Goal: Task Accomplishment & Management: Manage account settings

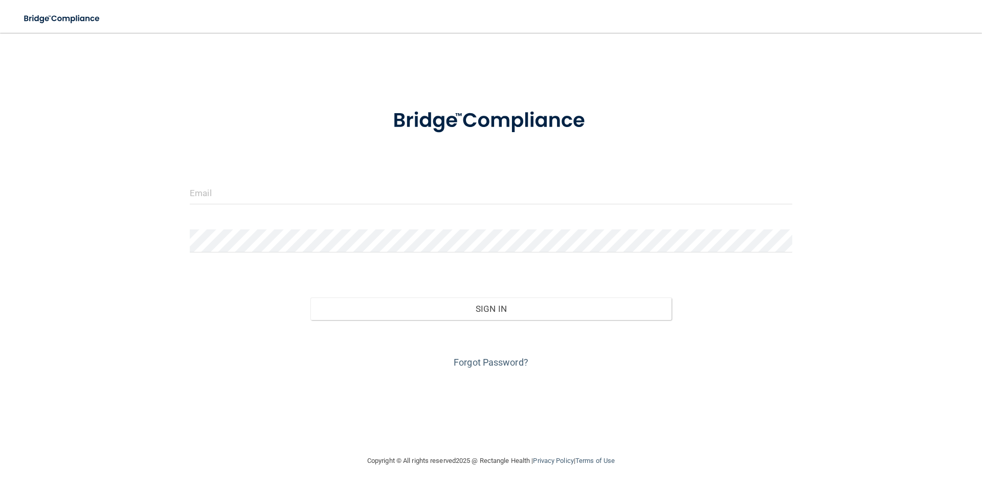
type input "[EMAIL_ADDRESS][DOMAIN_NAME]"
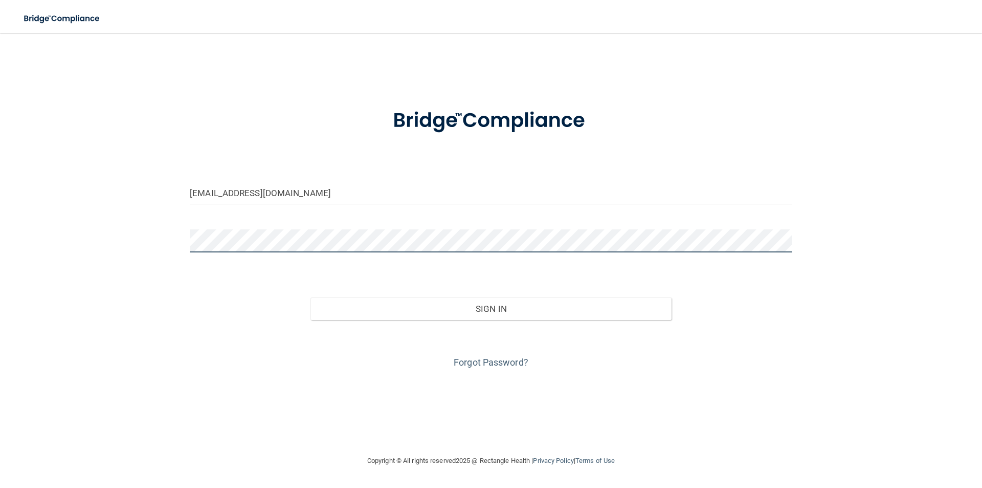
click at [311, 297] on button "Sign In" at bounding box center [492, 308] width 362 height 23
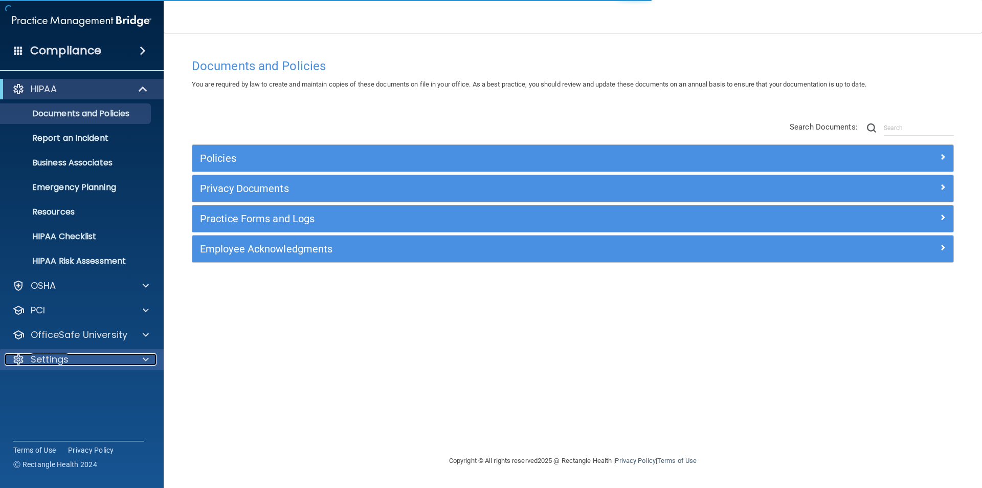
click at [84, 355] on div "Settings" at bounding box center [68, 359] width 127 height 12
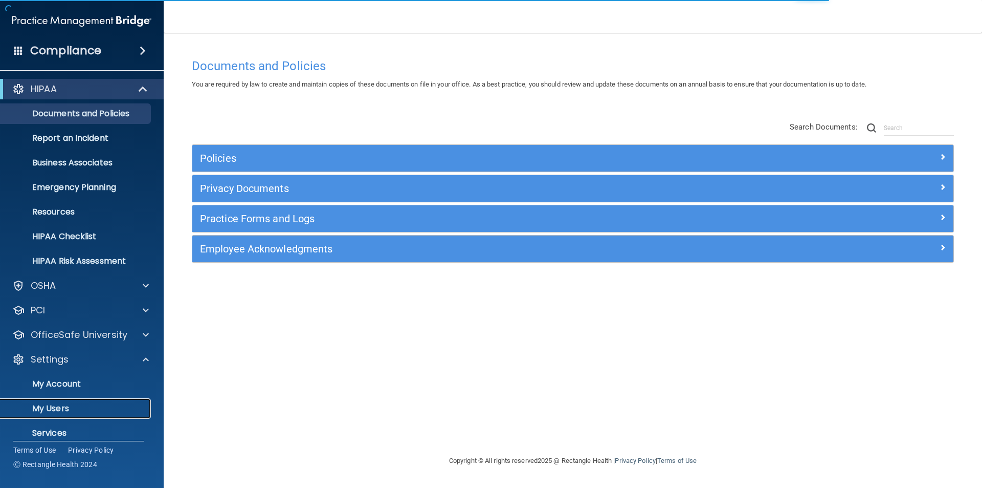
click at [58, 405] on p "My Users" at bounding box center [77, 408] width 140 height 10
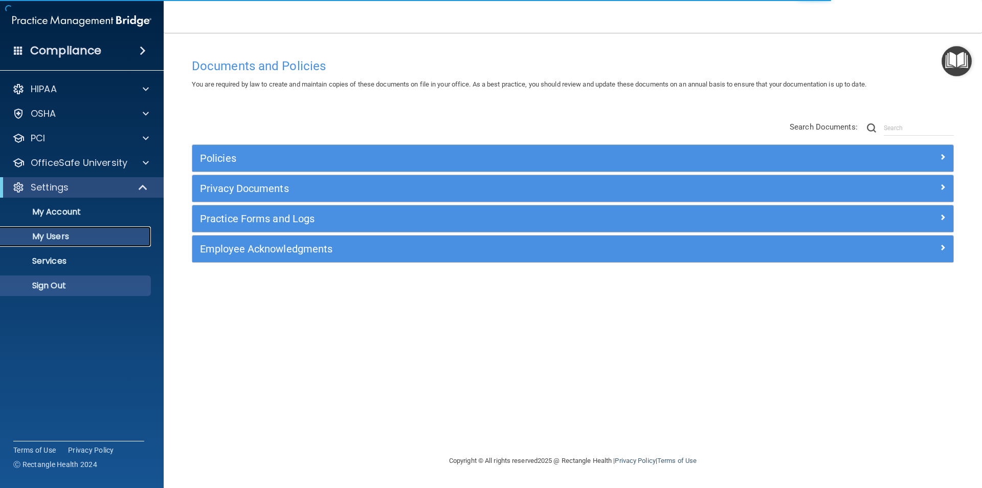
select select "20"
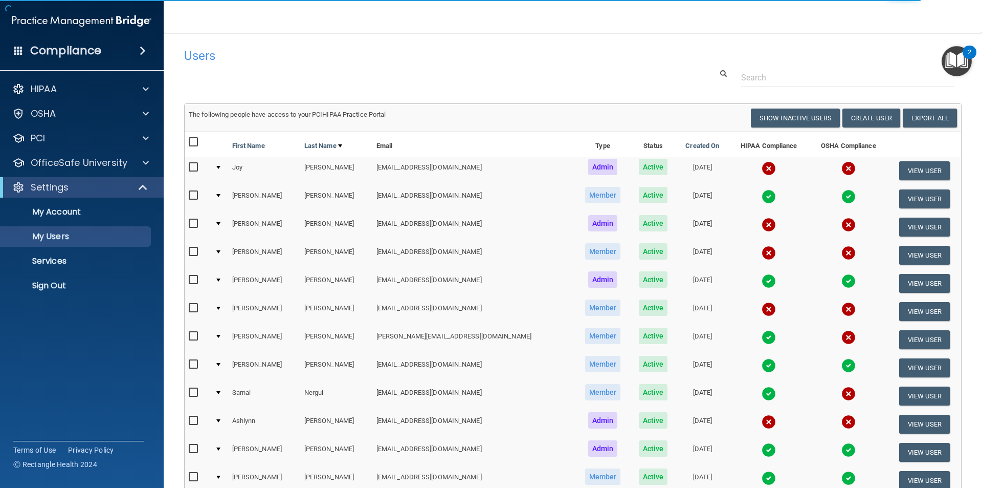
click at [193, 225] on input "checkbox" at bounding box center [195, 223] width 12 height 8
checkbox input "true"
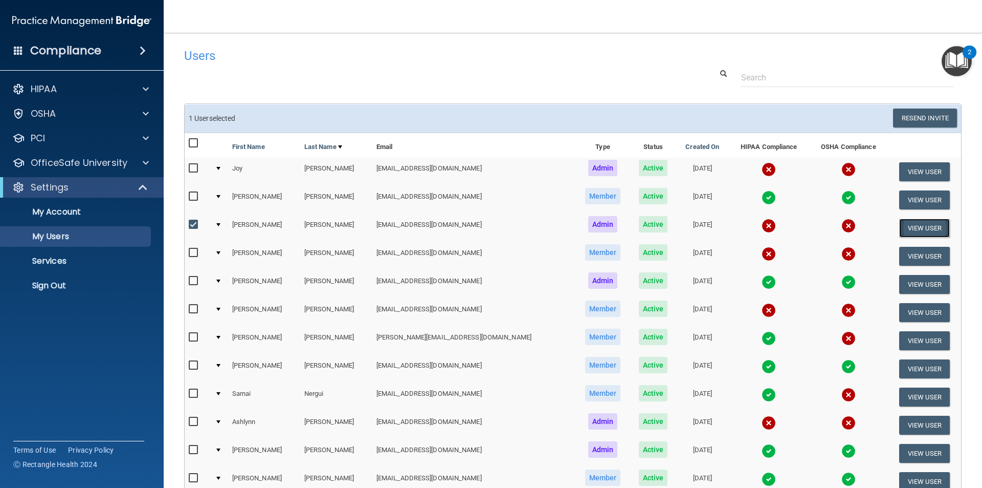
click at [911, 226] on button "View User" at bounding box center [924, 227] width 51 height 19
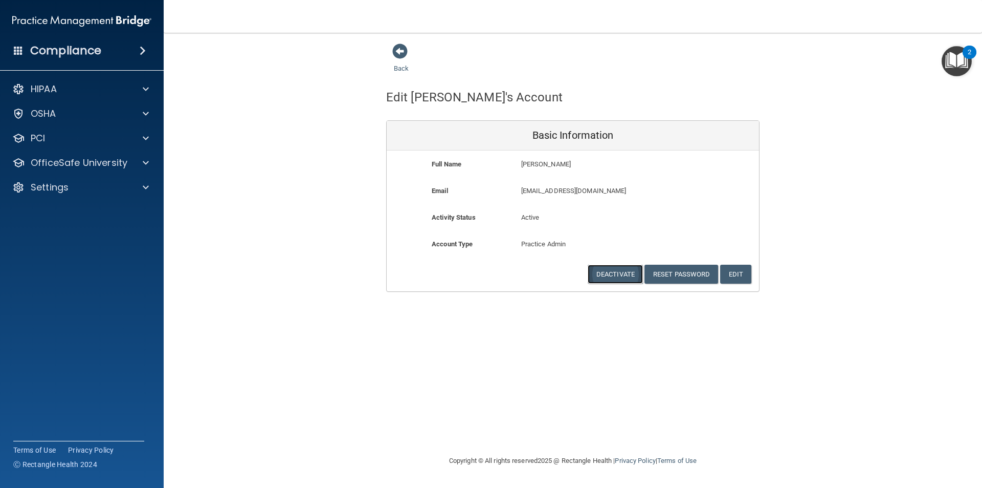
click at [620, 273] on button "Deactivate" at bounding box center [615, 274] width 55 height 19
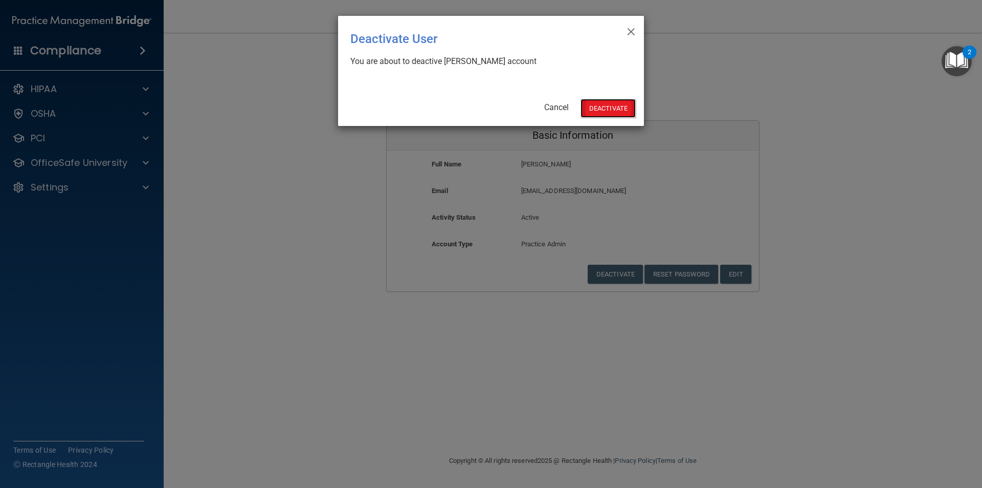
drag, startPoint x: 617, startPoint y: 113, endPoint x: 625, endPoint y: 111, distance: 8.9
click at [614, 116] on button "Deactivate" at bounding box center [608, 108] width 55 height 19
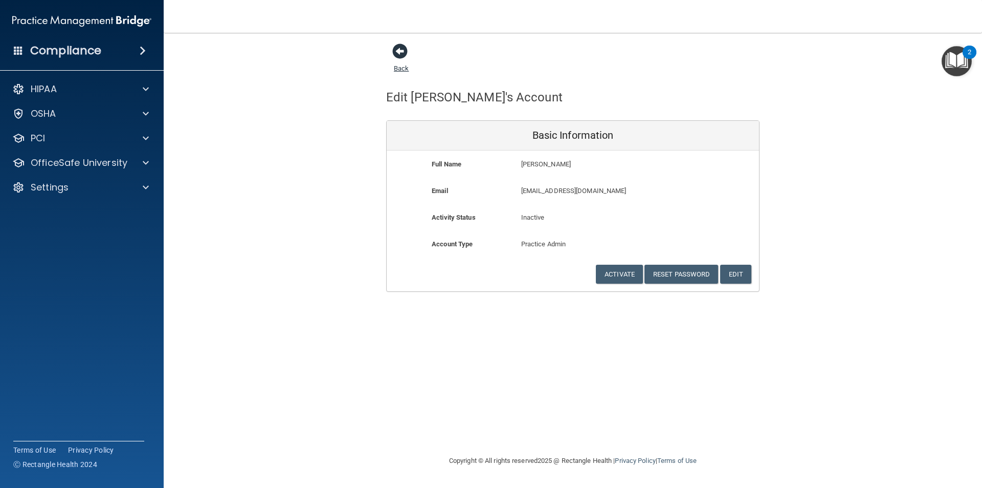
drag, startPoint x: 400, startPoint y: 49, endPoint x: 368, endPoint y: 84, distance: 47.5
click at [400, 50] on span at bounding box center [399, 50] width 15 height 15
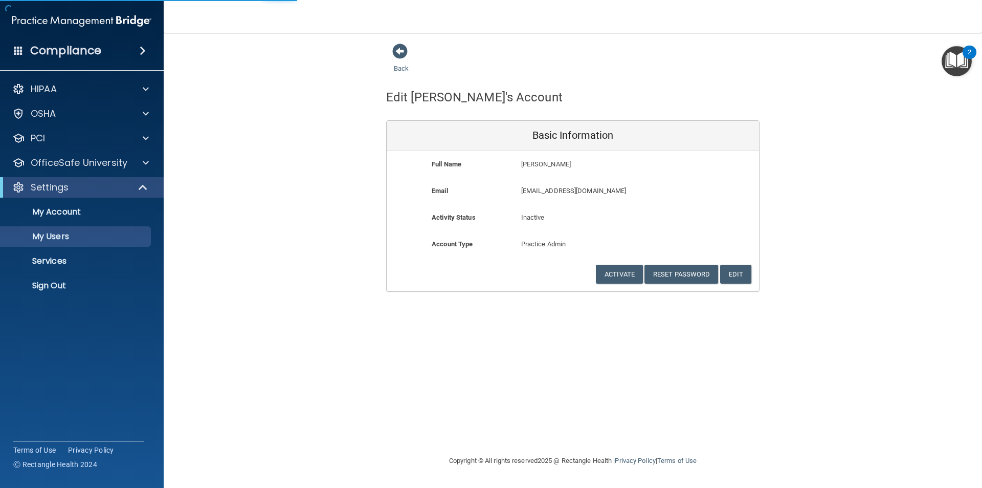
select select "20"
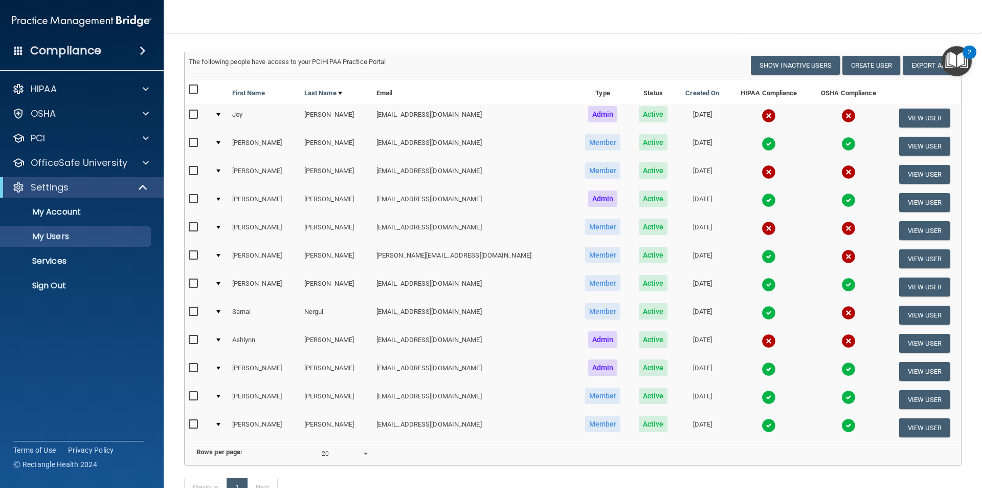
scroll to position [102, 0]
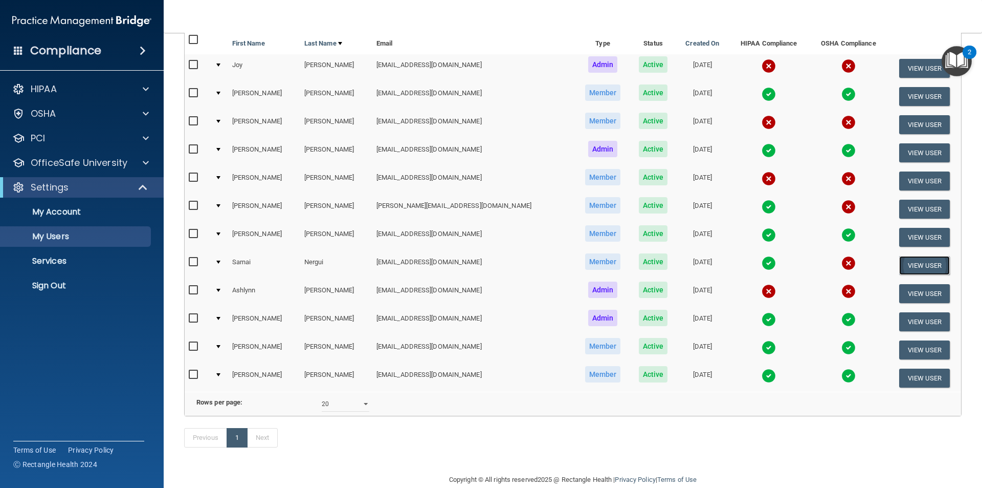
click at [918, 259] on button "View User" at bounding box center [924, 265] width 51 height 19
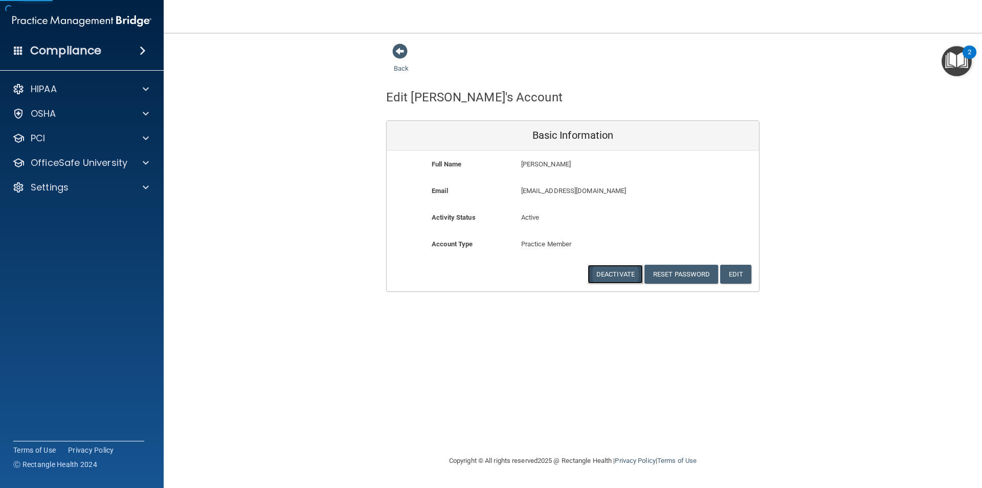
click at [608, 275] on button "Deactivate" at bounding box center [615, 274] width 55 height 19
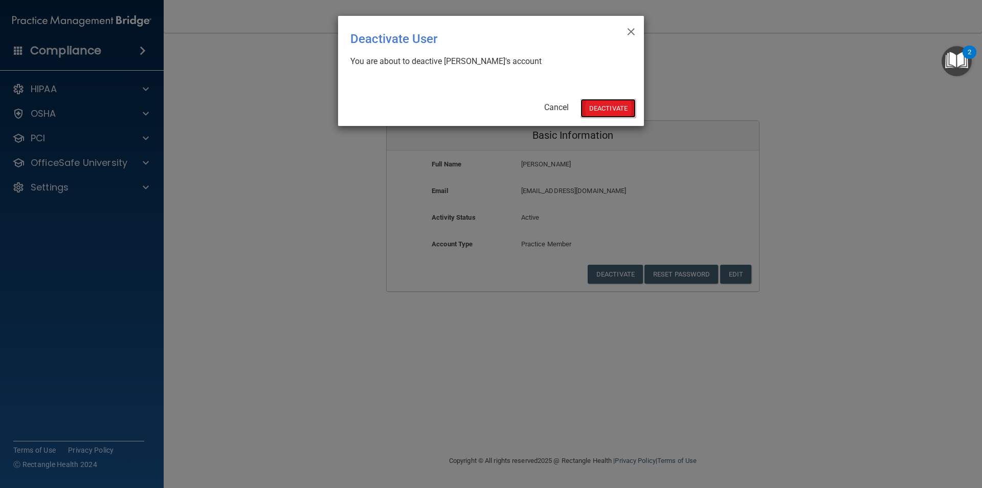
click at [617, 114] on button "Deactivate" at bounding box center [608, 108] width 55 height 19
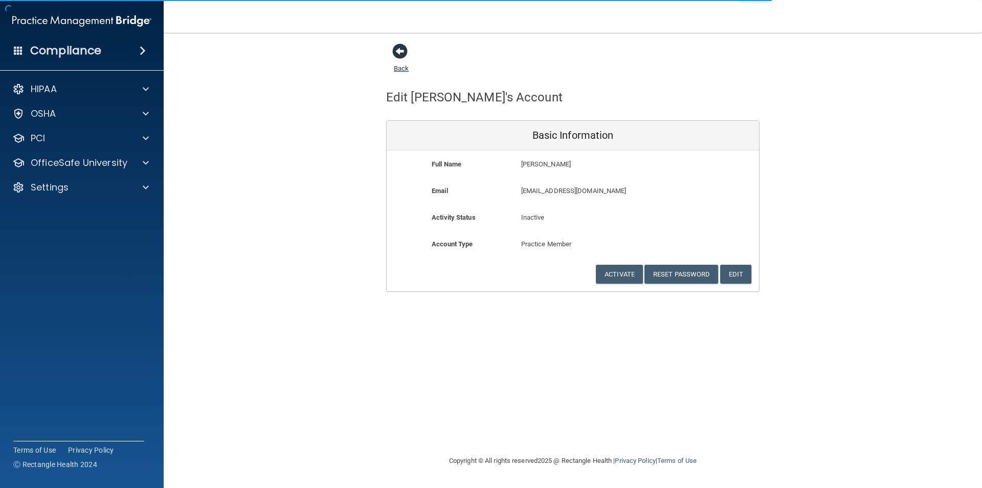
click at [399, 59] on span at bounding box center [399, 50] width 15 height 15
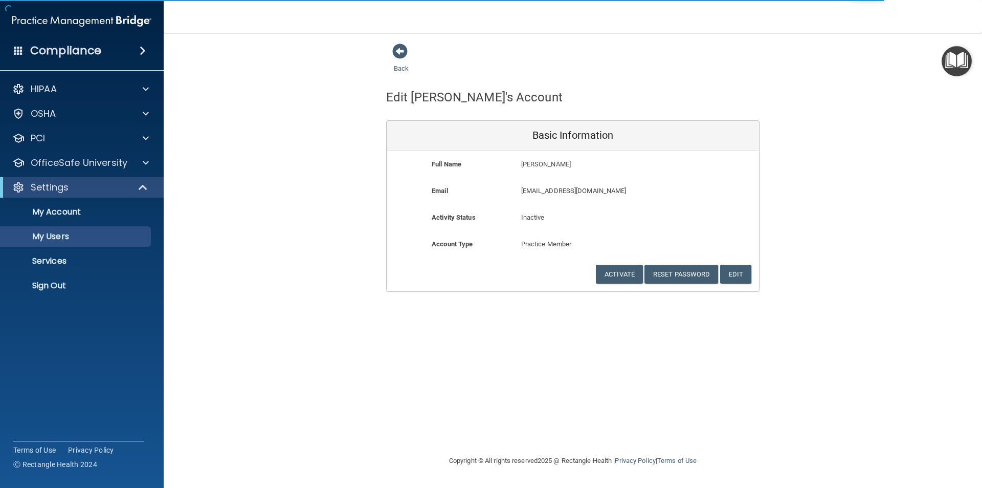
select select "20"
